Goal: Transaction & Acquisition: Purchase product/service

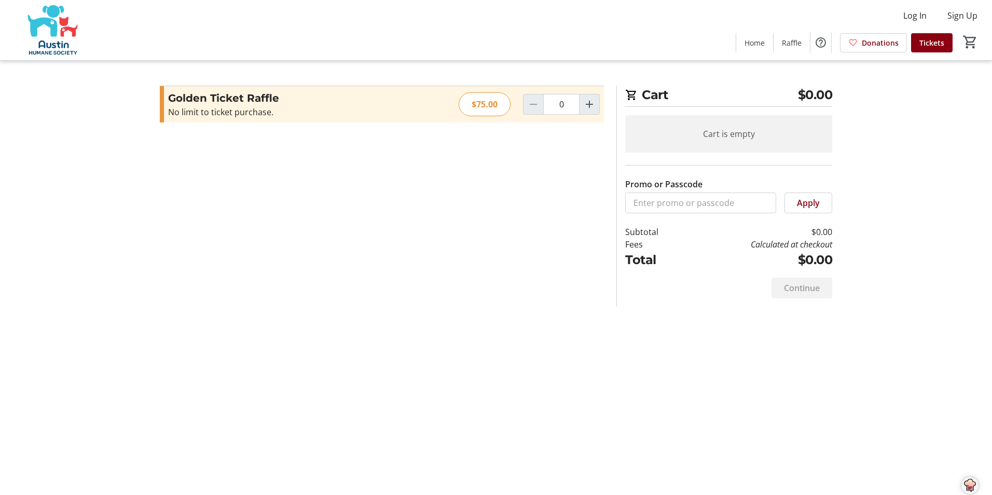
click at [533, 102] on div at bounding box center [533, 104] width 21 height 21
click at [870, 41] on span "Donations" at bounding box center [879, 42] width 37 height 11
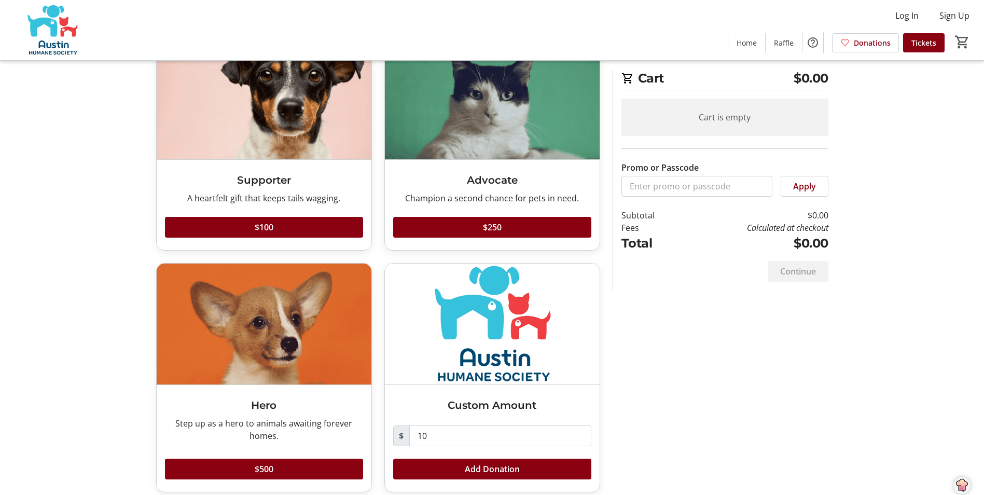
scroll to position [89, 0]
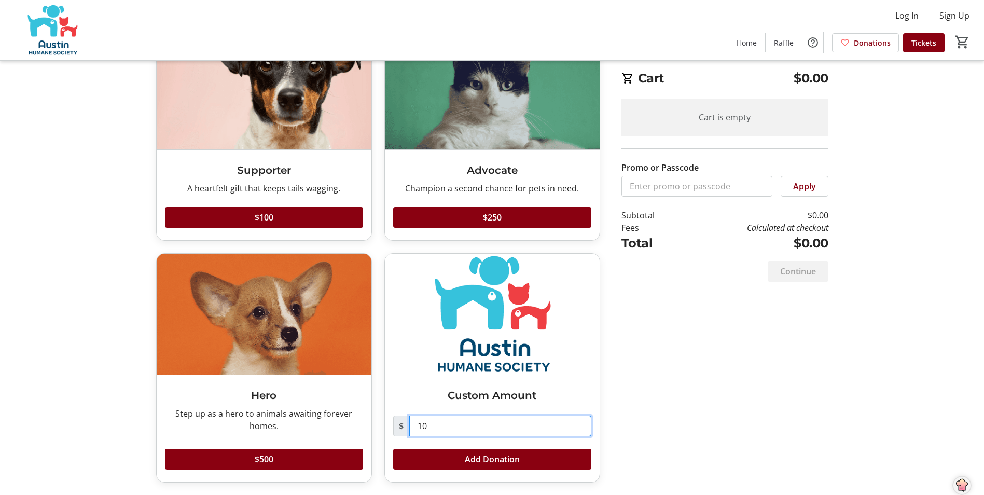
click at [445, 424] on input "10" at bounding box center [500, 425] width 182 height 21
type input "1"
type input "25"
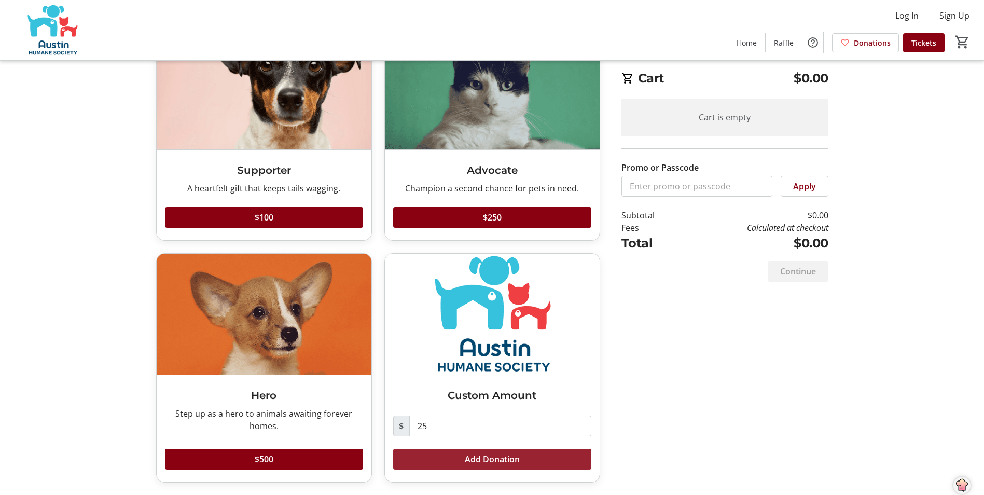
click at [450, 462] on span at bounding box center [492, 459] width 198 height 25
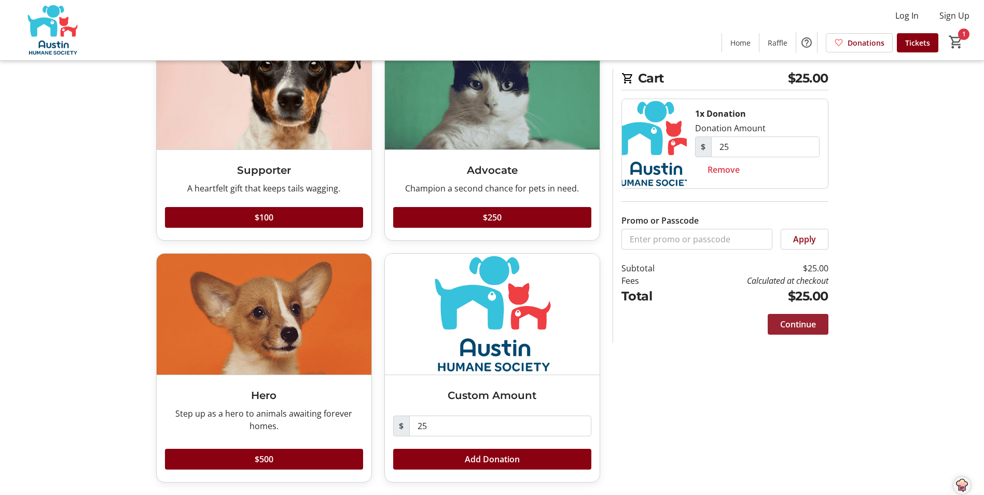
click at [789, 321] on span "Continue" at bounding box center [798, 324] width 36 height 12
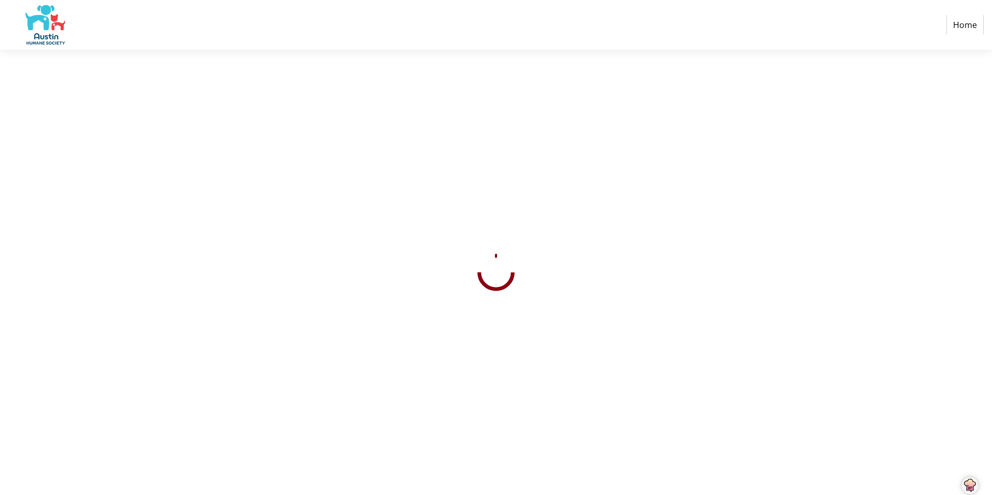
select select "US"
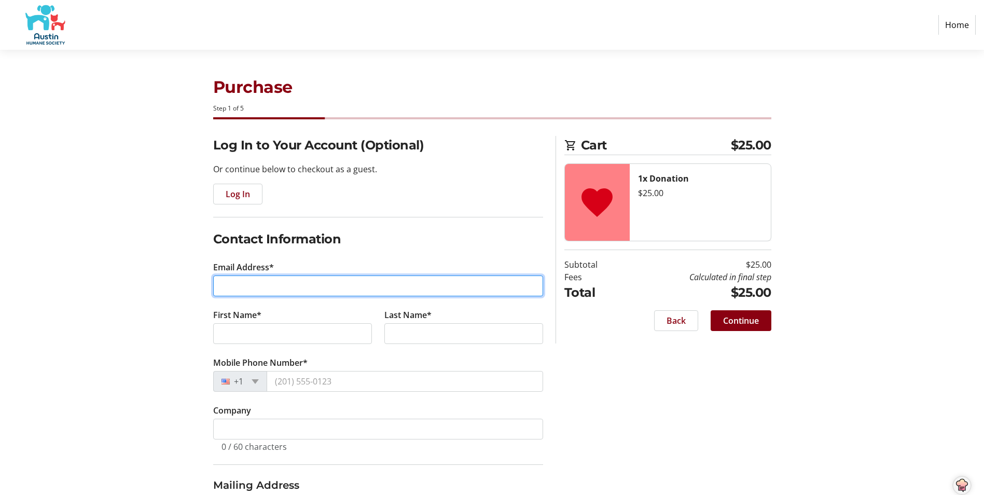
click at [252, 286] on input "Email Address*" at bounding box center [378, 285] width 330 height 21
type input "[EMAIL_ADDRESS][DOMAIN_NAME]"
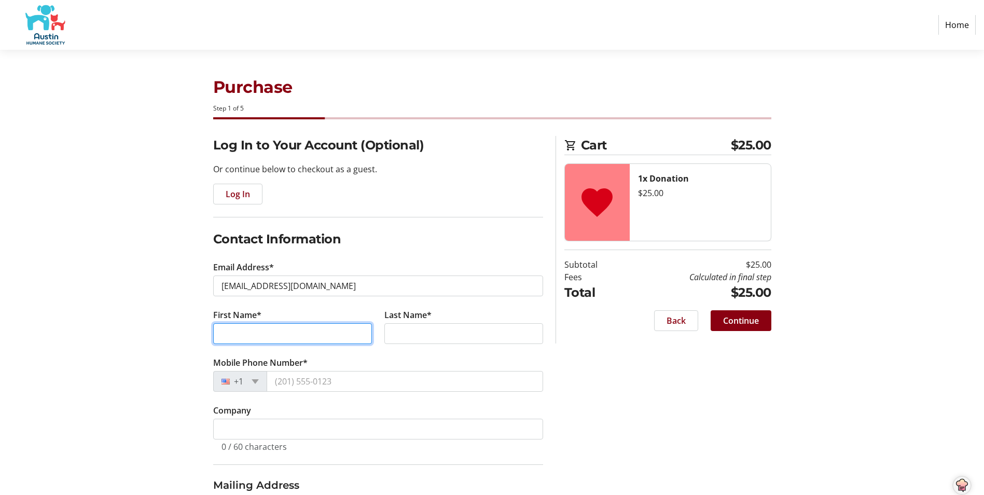
type input "[PERSON_NAME]"
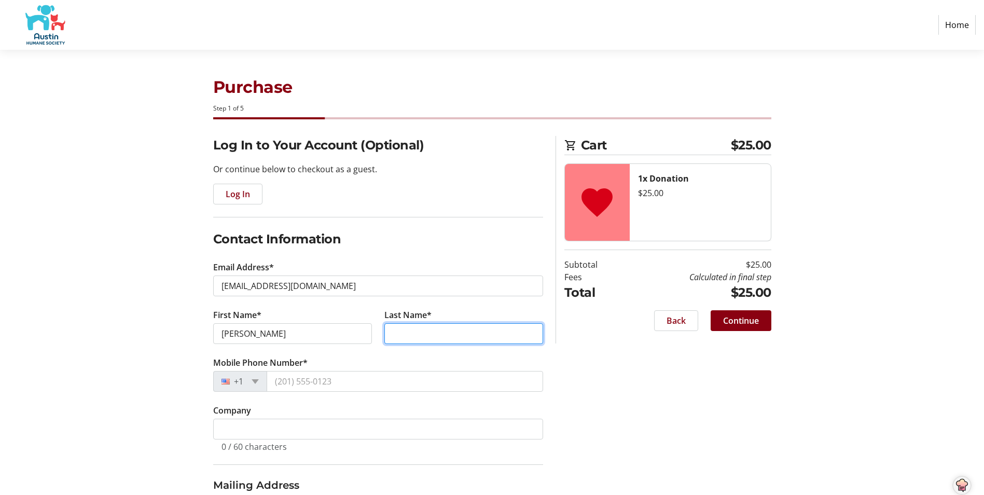
type input "[PERSON_NAME]"
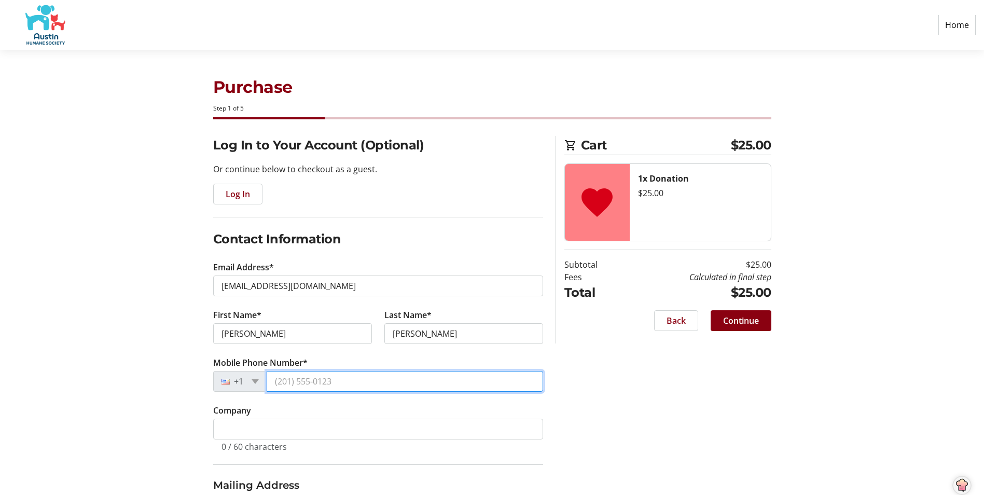
type input "1 (737) 228-413"
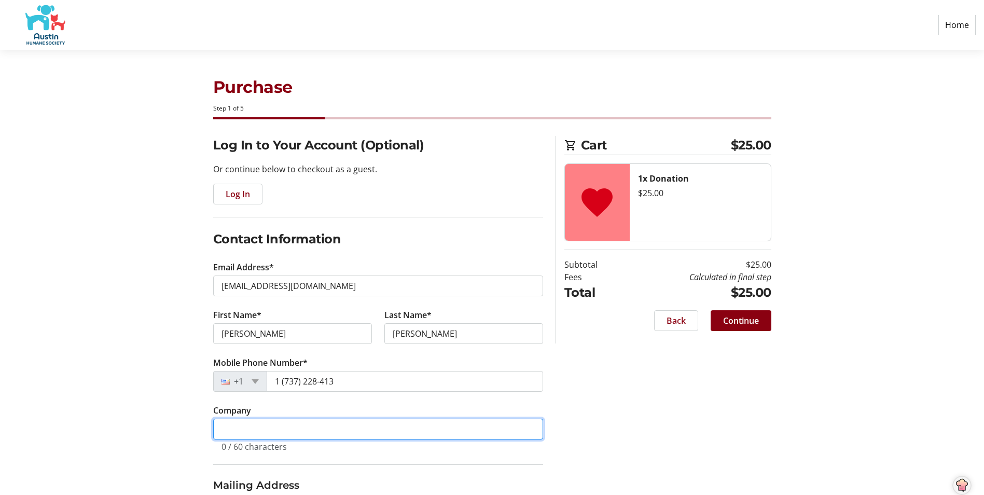
type input "Administrative Assistant"
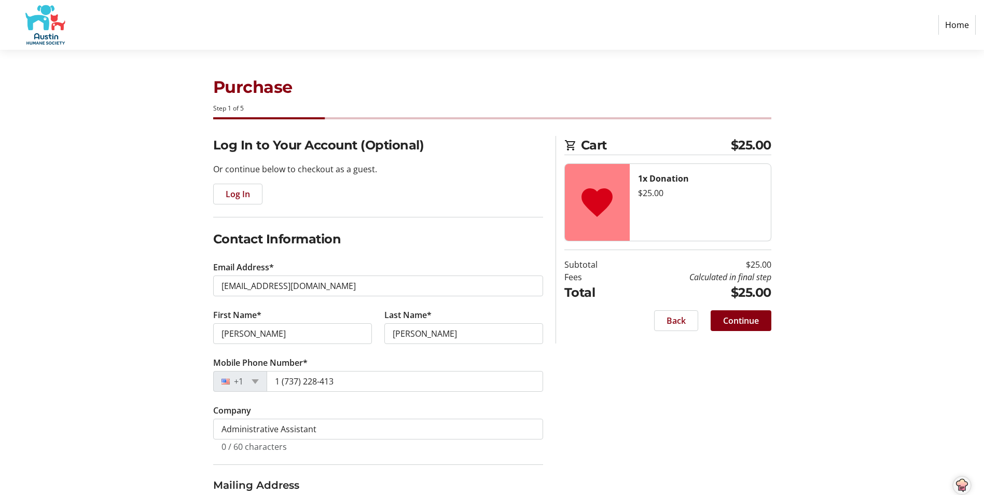
type input "[STREET_ADDRESS]"
type input "[GEOGRAPHIC_DATA], [GEOGRAPHIC_DATA]"
select select "[GEOGRAPHIC_DATA]"
type input "78628"
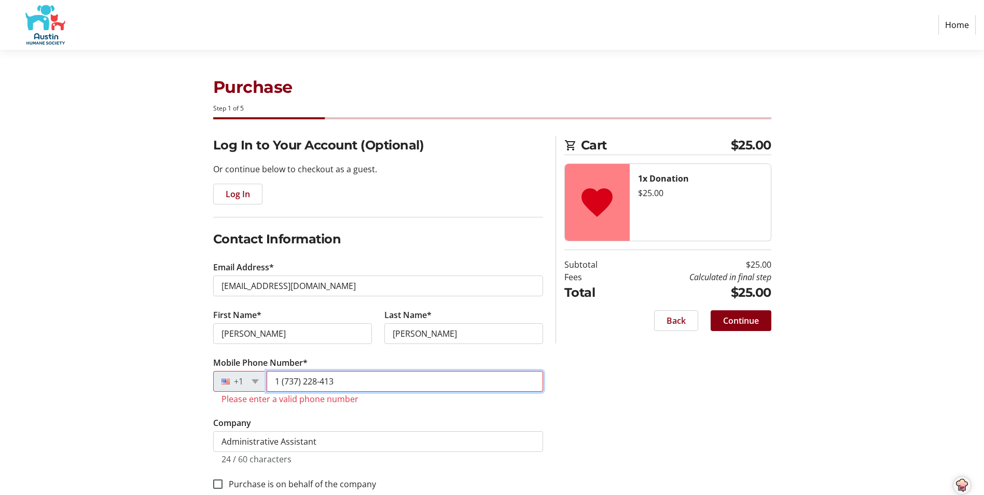
click at [341, 378] on input "1 (737) 228-413" at bounding box center [405, 381] width 276 height 21
click at [274, 379] on input "1 (737) 228-413" at bounding box center [405, 381] width 276 height 21
click at [328, 379] on input "(737) 228-413" at bounding box center [405, 381] width 276 height 21
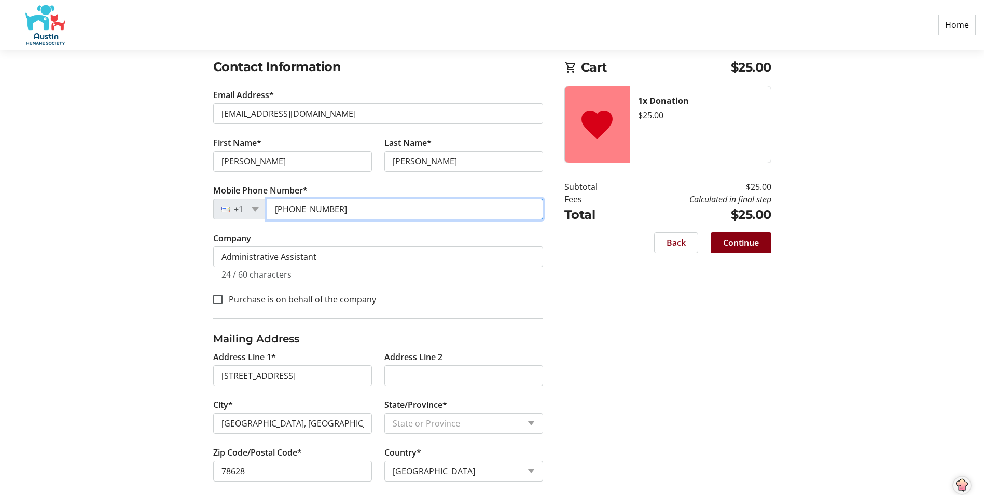
scroll to position [184, 0]
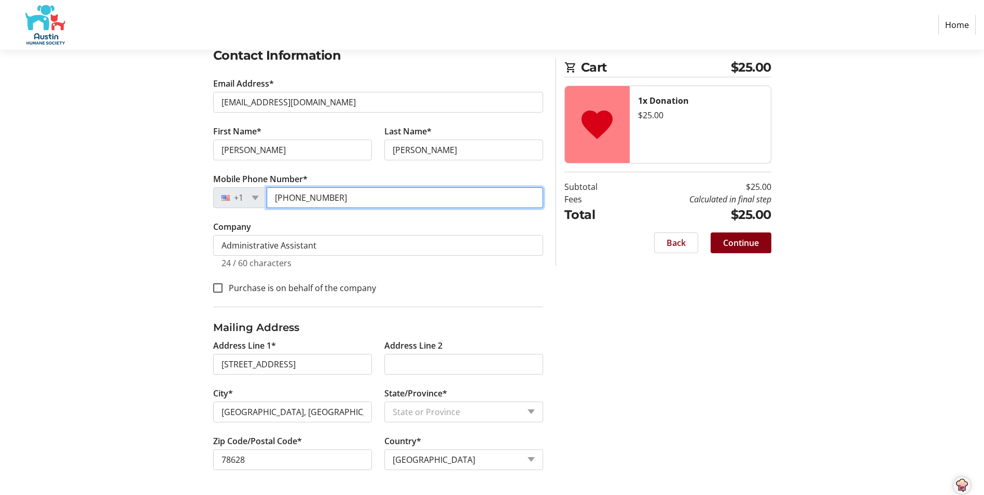
type input "[PHONE_NUMBER]"
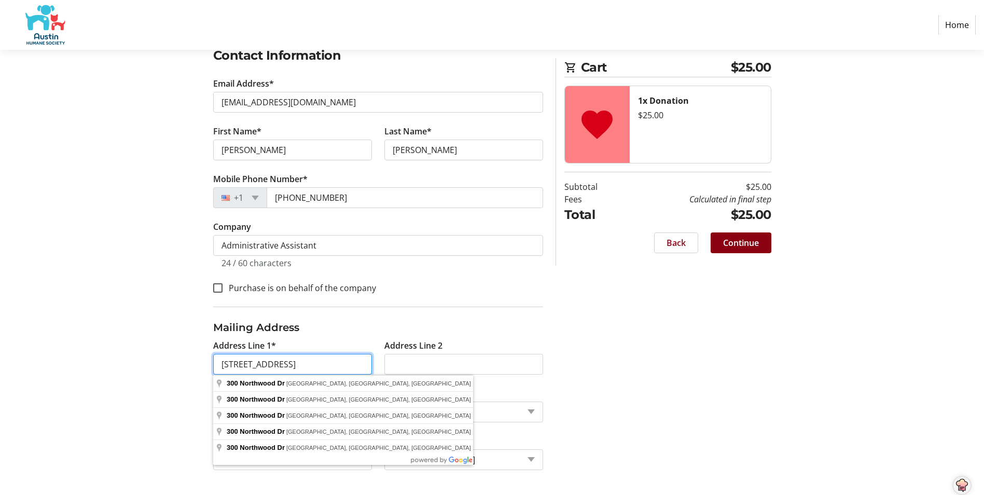
type input "[STREET_ADDRESS]"
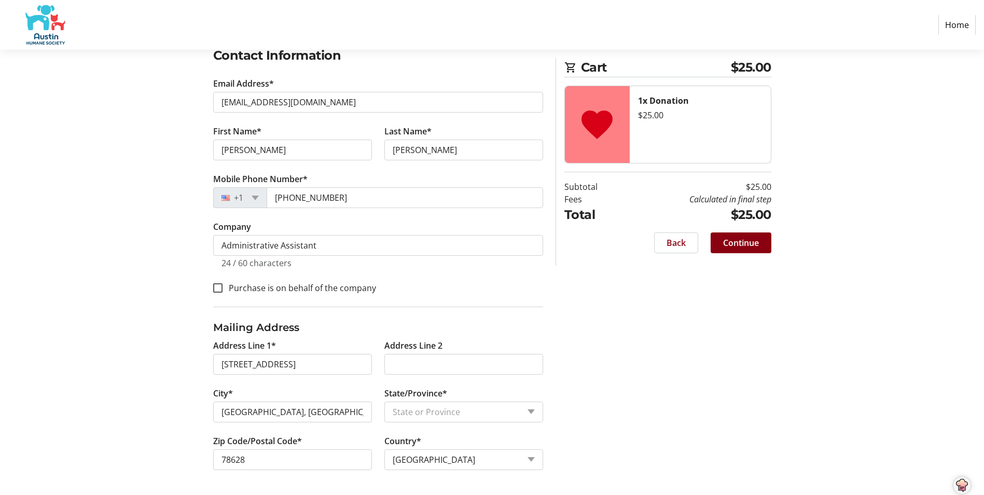
click at [706, 369] on div "Log In to Your Account (Optional) Or continue below to checkout as a guest. Log…" at bounding box center [492, 223] width 685 height 542
click at [286, 413] on input "[GEOGRAPHIC_DATA], [GEOGRAPHIC_DATA]" at bounding box center [292, 411] width 159 height 21
type input "[GEOGRAPHIC_DATA]"
click at [638, 386] on div "Log In to Your Account (Optional) Or continue below to checkout as a guest. Log…" at bounding box center [492, 223] width 685 height 542
click at [737, 239] on span "Continue" at bounding box center [741, 242] width 36 height 12
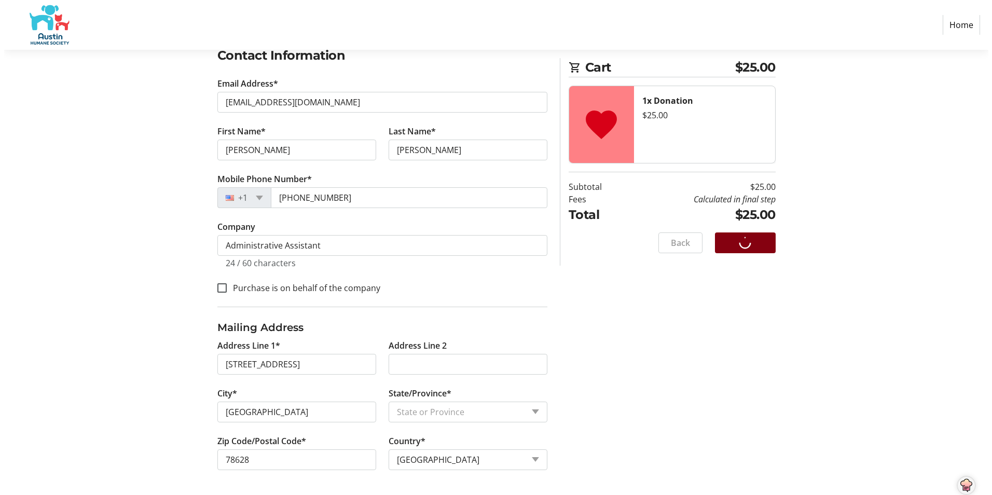
scroll to position [0, 0]
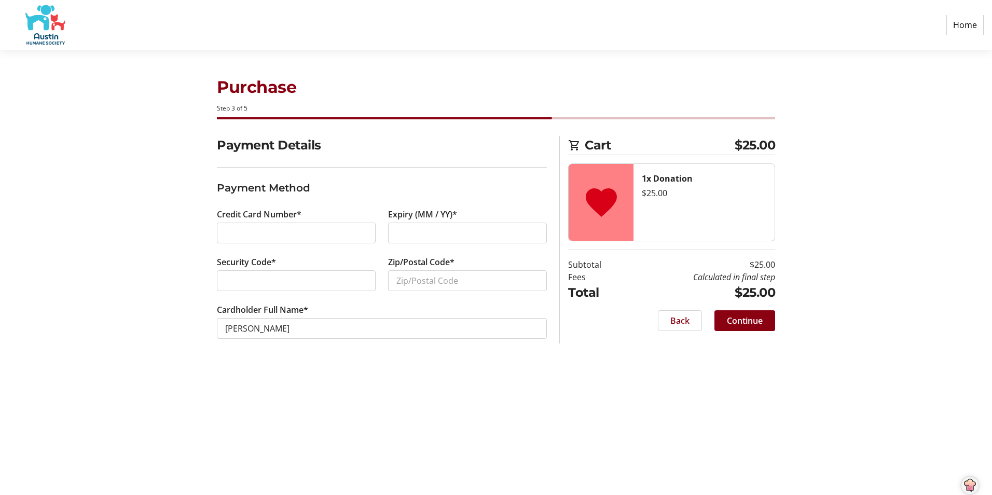
click at [241, 226] on div at bounding box center [296, 232] width 159 height 21
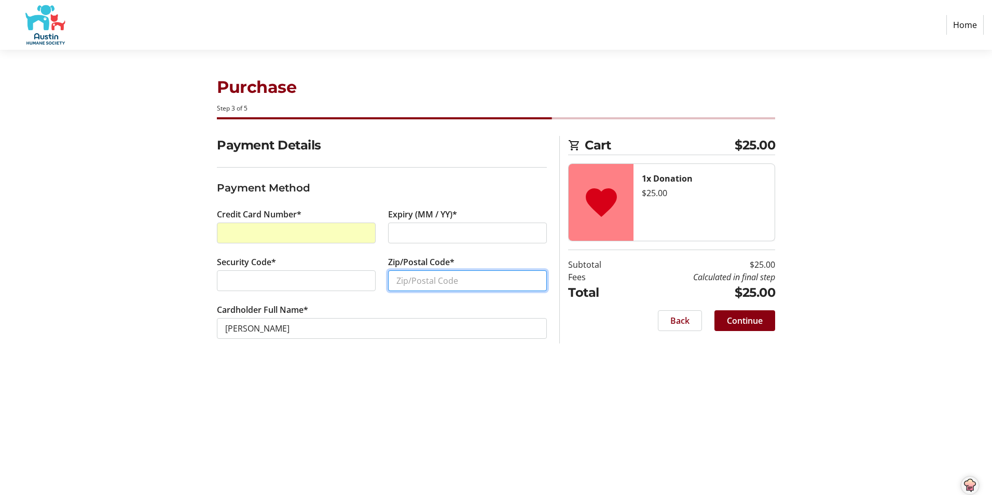
click at [432, 278] on input "Zip/Postal Code*" at bounding box center [467, 280] width 159 height 21
type input "78628"
click at [740, 316] on span "Continue" at bounding box center [745, 320] width 36 height 12
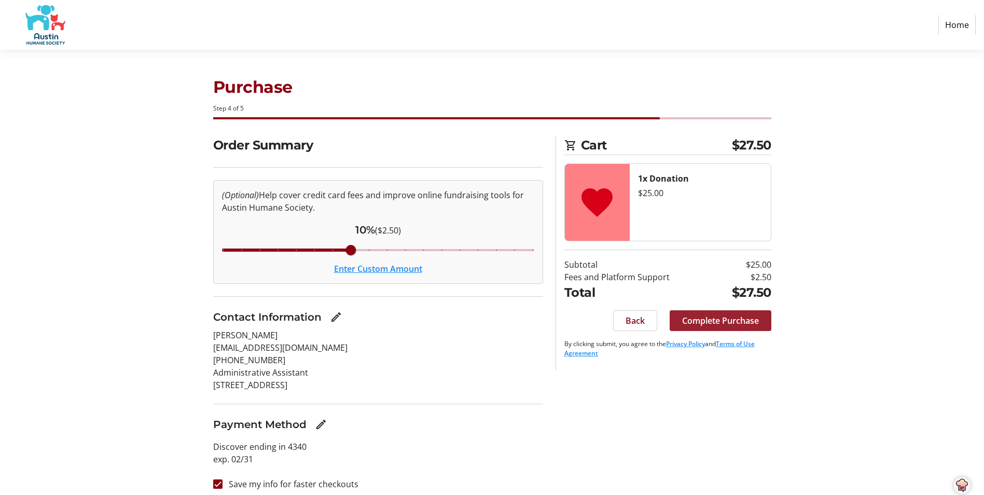
click at [689, 318] on span "Complete Purchase" at bounding box center [720, 320] width 77 height 12
